Goal: Task Accomplishment & Management: Manage account settings

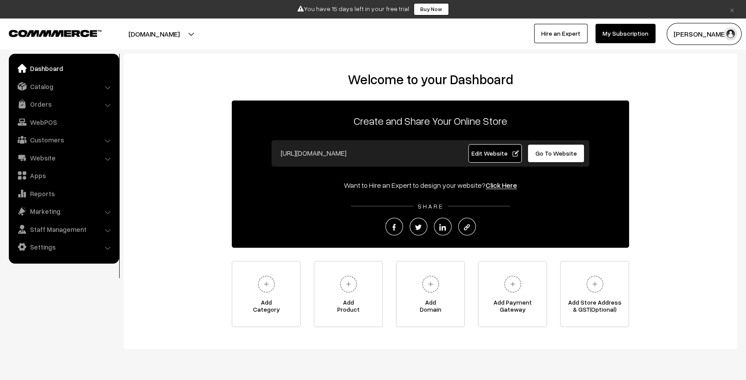
click at [729, 11] on link "×" at bounding box center [732, 9] width 12 height 11
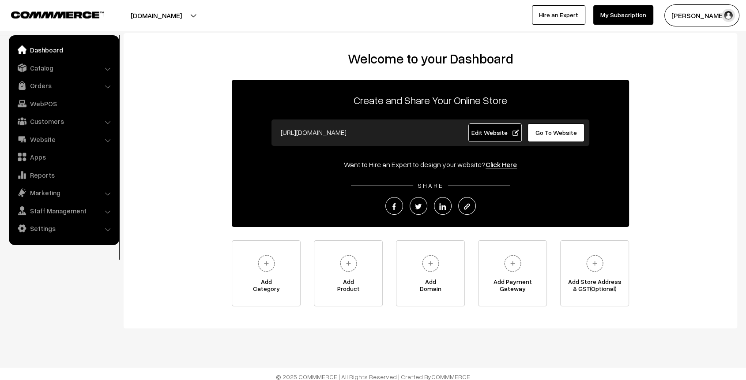
click at [477, 125] on link "Edit Website" at bounding box center [495, 133] width 54 height 19
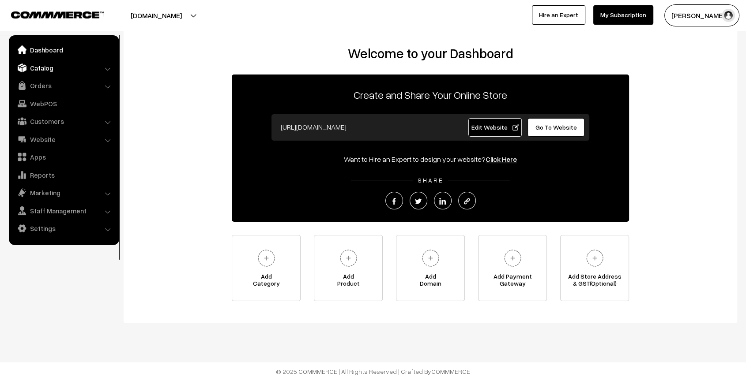
click at [45, 65] on link "Catalog" at bounding box center [63, 68] width 105 height 16
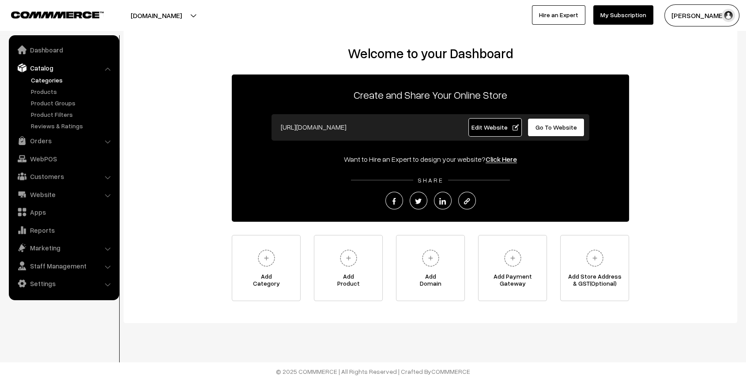
click at [48, 80] on link "Categories" at bounding box center [72, 79] width 87 height 9
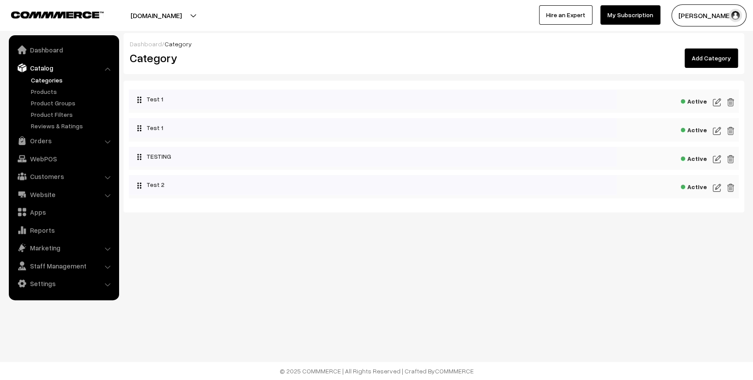
click at [712, 62] on link "Add Category" at bounding box center [711, 58] width 53 height 19
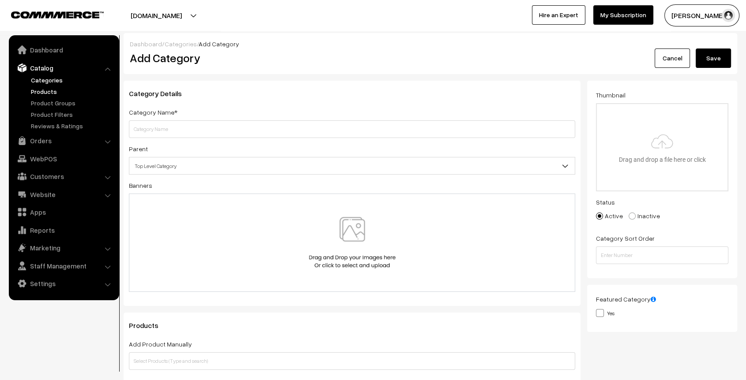
click at [45, 90] on link "Products" at bounding box center [72, 91] width 87 height 9
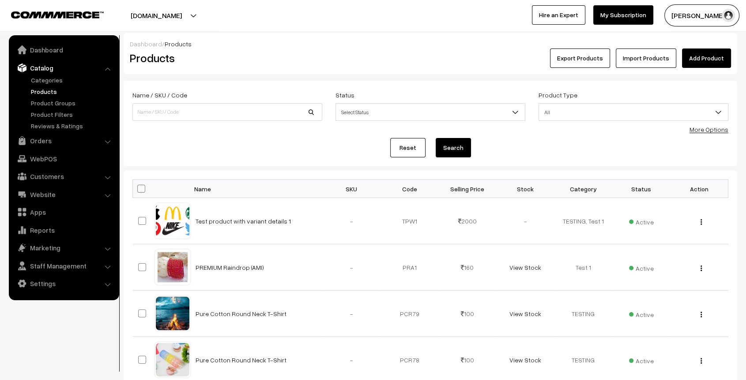
click at [705, 56] on link "Add Product" at bounding box center [706, 58] width 49 height 19
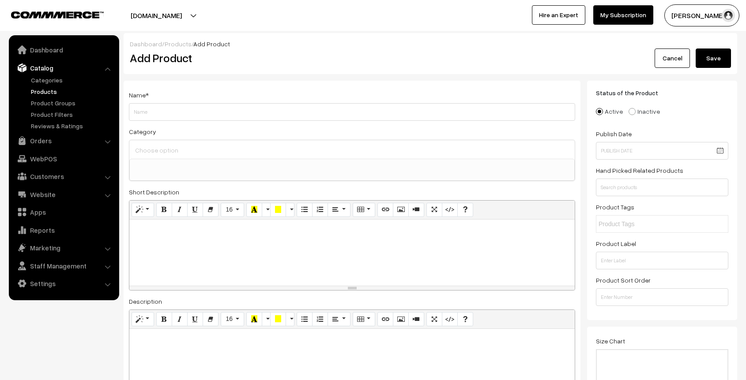
select select
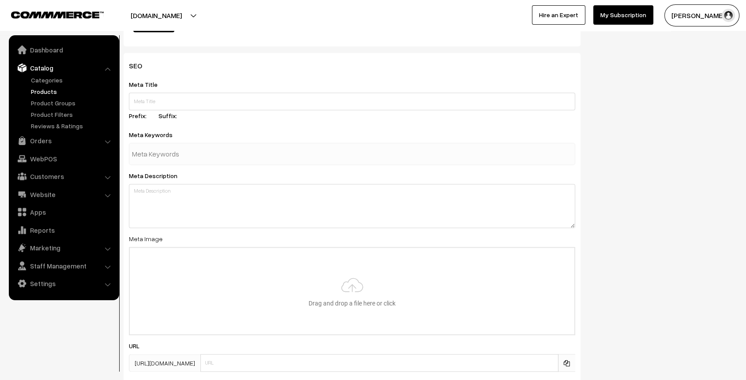
scroll to position [1117, 0]
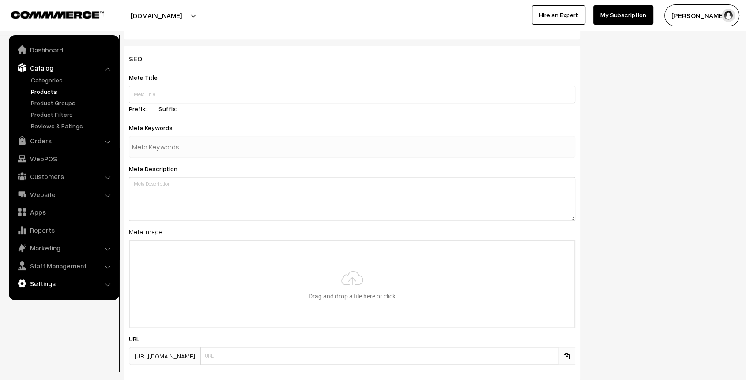
click at [44, 283] on link "Settings" at bounding box center [63, 284] width 105 height 16
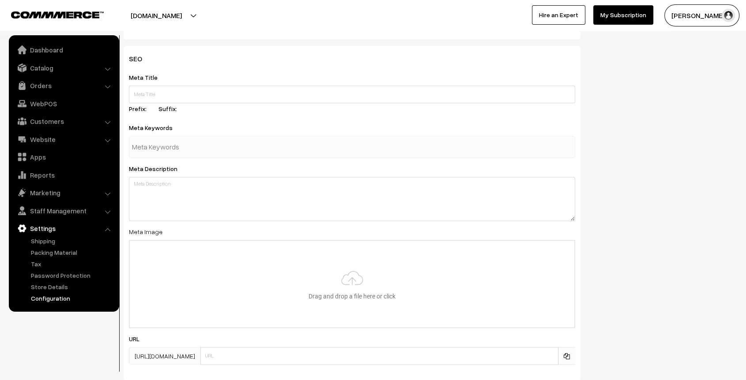
click at [39, 297] on link "Configuration" at bounding box center [72, 298] width 87 height 9
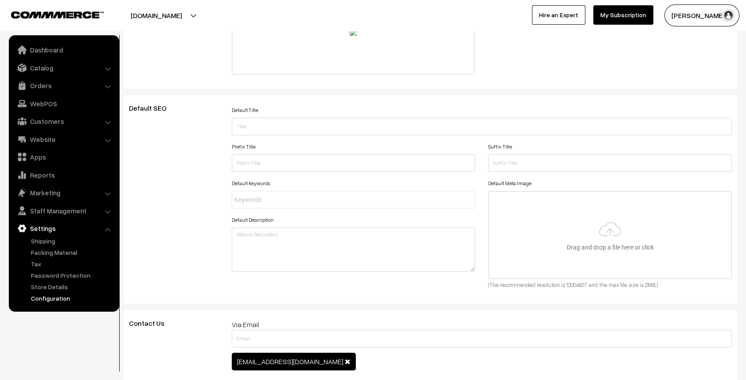
scroll to position [209, 0]
click at [39, 66] on link "Catalog" at bounding box center [63, 68] width 105 height 16
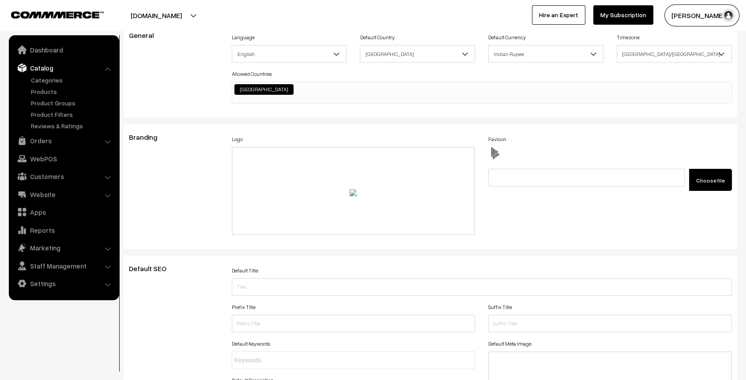
scroll to position [0, 0]
